Goal: Task Accomplishment & Management: Use online tool/utility

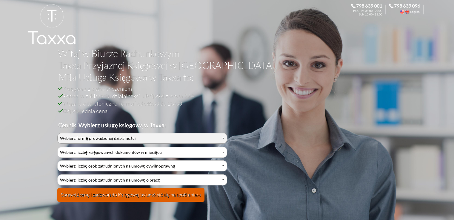
click at [170, 138] on select "Wybierz formę prowadzonej działalności Działalność jednoosobowa Działalność jed…" at bounding box center [141, 138] width 169 height 11
select select "0"
click at [57, 133] on select "Wybierz formę prowadzonej działalności Działalność jednoosobowa Działalność jed…" at bounding box center [141, 138] width 169 height 11
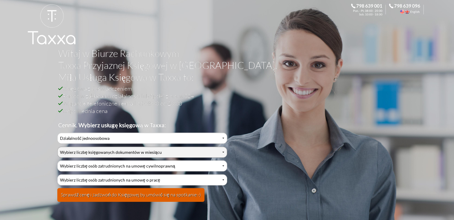
click at [106, 153] on select "Wybierz liczbę księgowanych dokumentów w miesiącu 0-1 2-3 4-5 6-10 11-20 21-30 …" at bounding box center [141, 152] width 169 height 11
click at [57, 147] on select "Wybierz liczbę księgowanych dokumentów w miesiącu 0-1 2-3 4-5 6-10 11-20 21-30 …" at bounding box center [141, 152] width 169 height 11
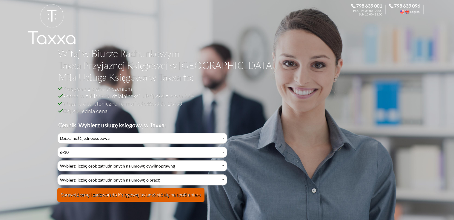
click at [142, 196] on button "Sprawdź cenę i zadzwoń do Księgowej by umówić się na spotkanie:-)" at bounding box center [130, 195] width 147 height 14
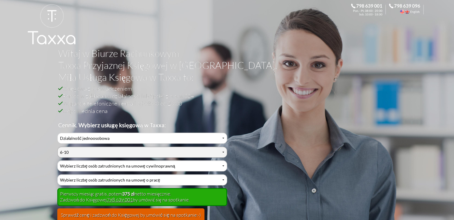
click at [103, 148] on select "Wybierz liczbę księgowanych dokumentów w miesiącu 0-1 2-3 4-5 6-10 11-20 21-30 …" at bounding box center [141, 152] width 169 height 11
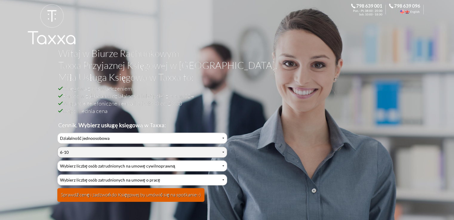
select select "2"
click at [57, 147] on select "Wybierz liczbę księgowanych dokumentów w miesiącu 0-1 2-3 4-5 6-10 11-20 21-30 …" at bounding box center [141, 152] width 169 height 11
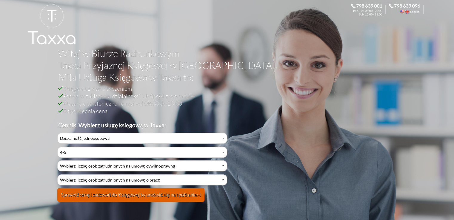
click at [148, 193] on button "Sprawdź cenę i zadzwoń do Księgowej by umówić się na spotkanie:-)" at bounding box center [130, 195] width 147 height 14
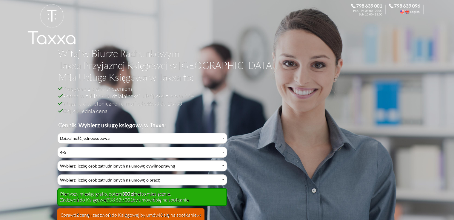
click at [148, 193] on div "Pierwszy miesiąc gratis, potem 300 zł netto miesięcznie. Zadzwoń do Księgowej 7…" at bounding box center [141, 197] width 169 height 18
